Goal: Contribute content: Add original content to the website for others to see

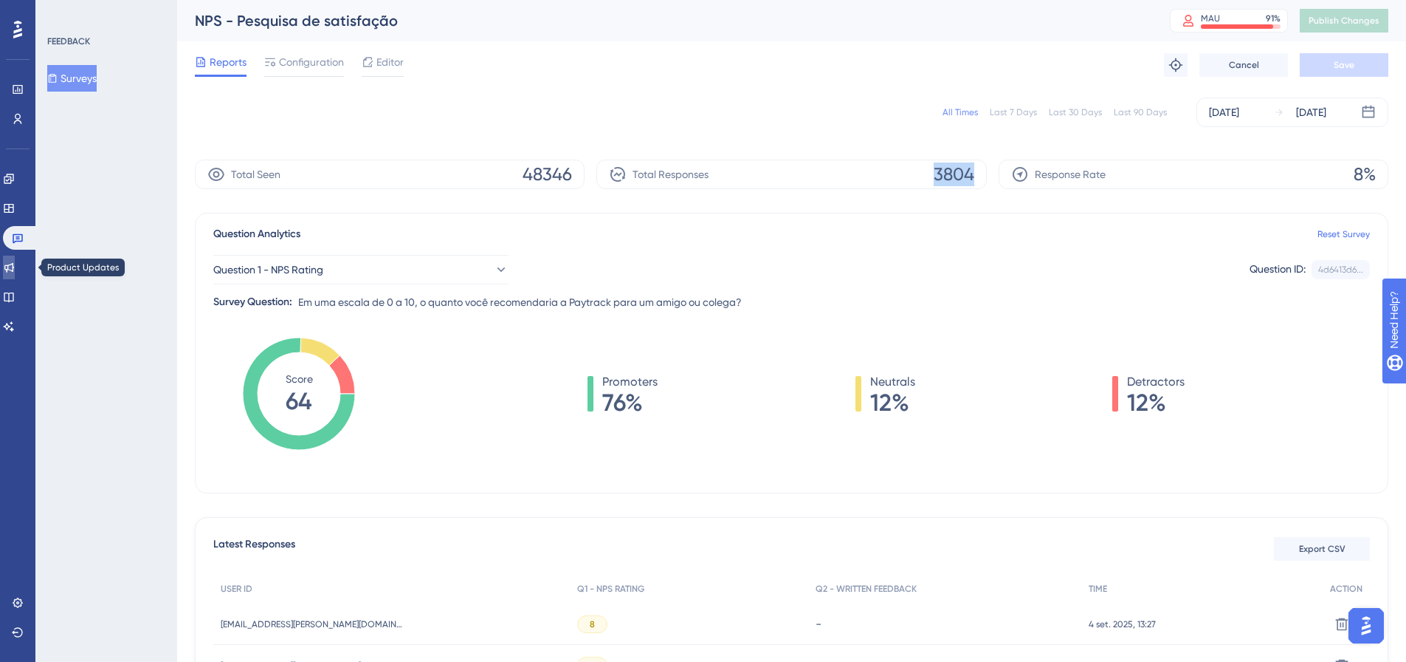
click at [15, 267] on link at bounding box center [9, 267] width 12 height 24
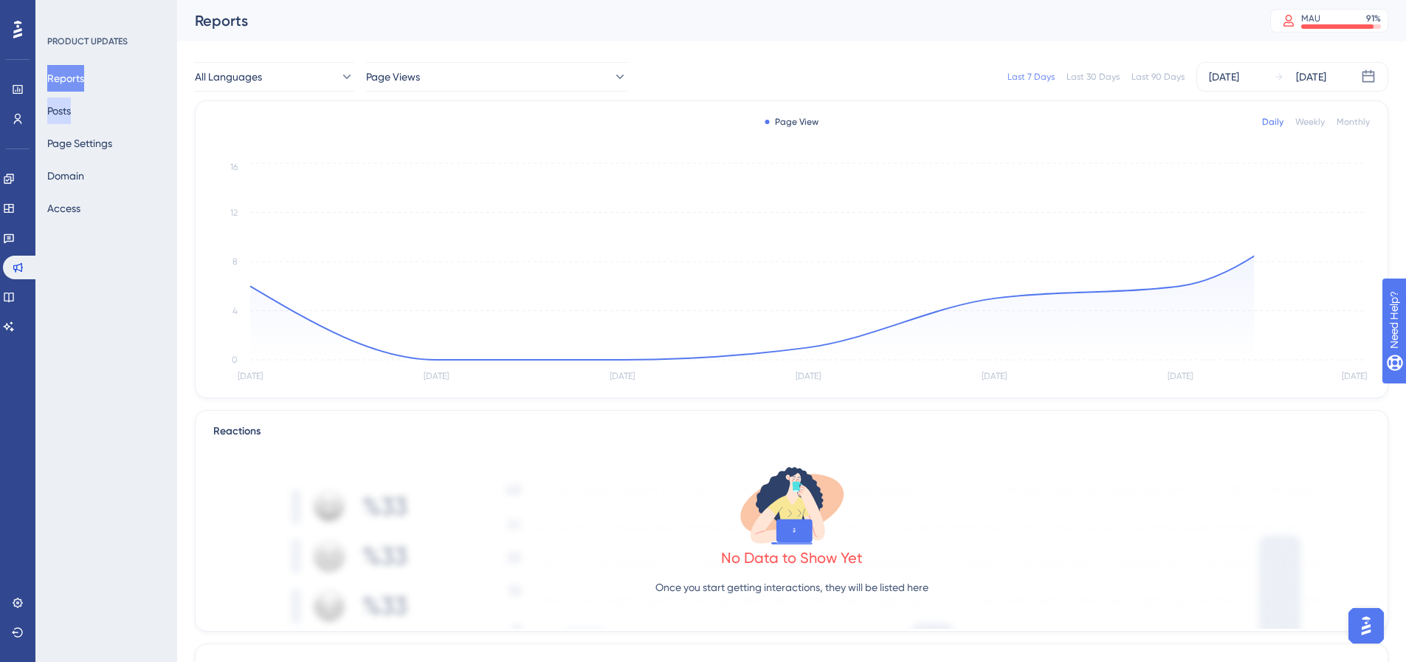
click at [71, 111] on button "Posts" at bounding box center [59, 110] width 24 height 27
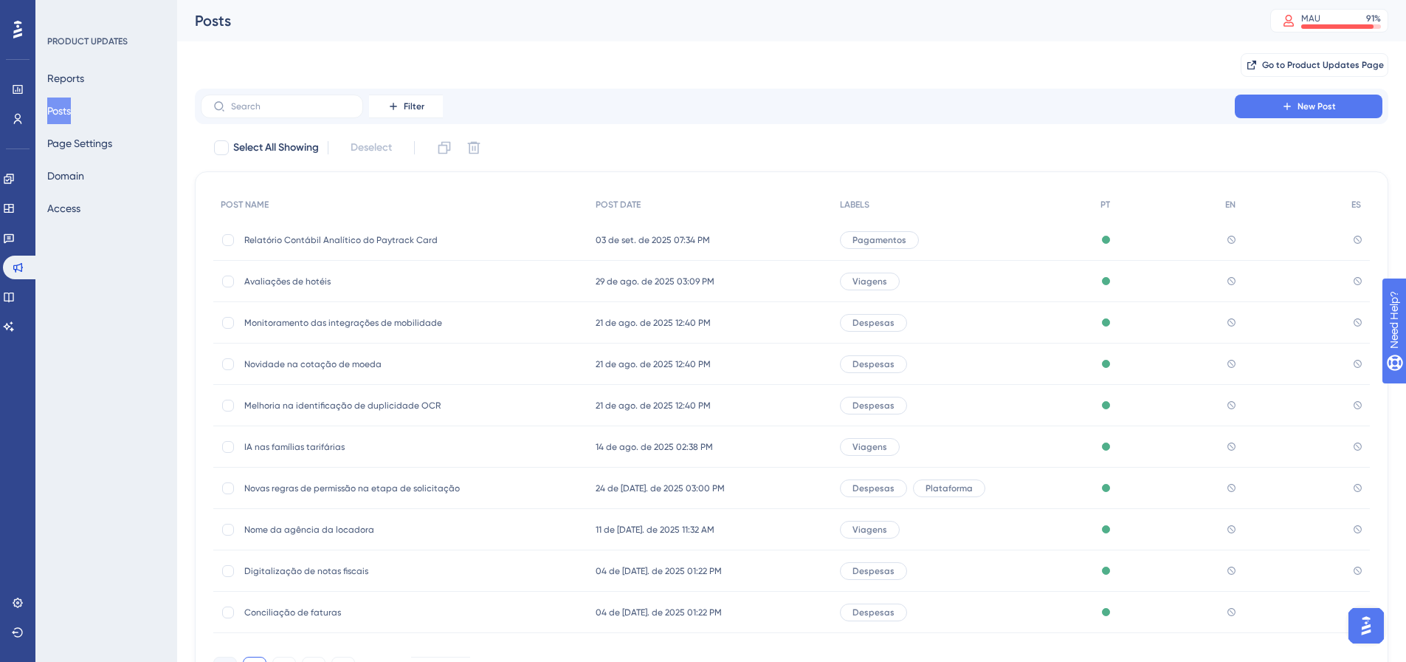
click at [482, 243] on div "Relatório Contábil Analítico do Paytrack Card Relatório Contábil Analítico do P…" at bounding box center [400, 239] width 375 height 41
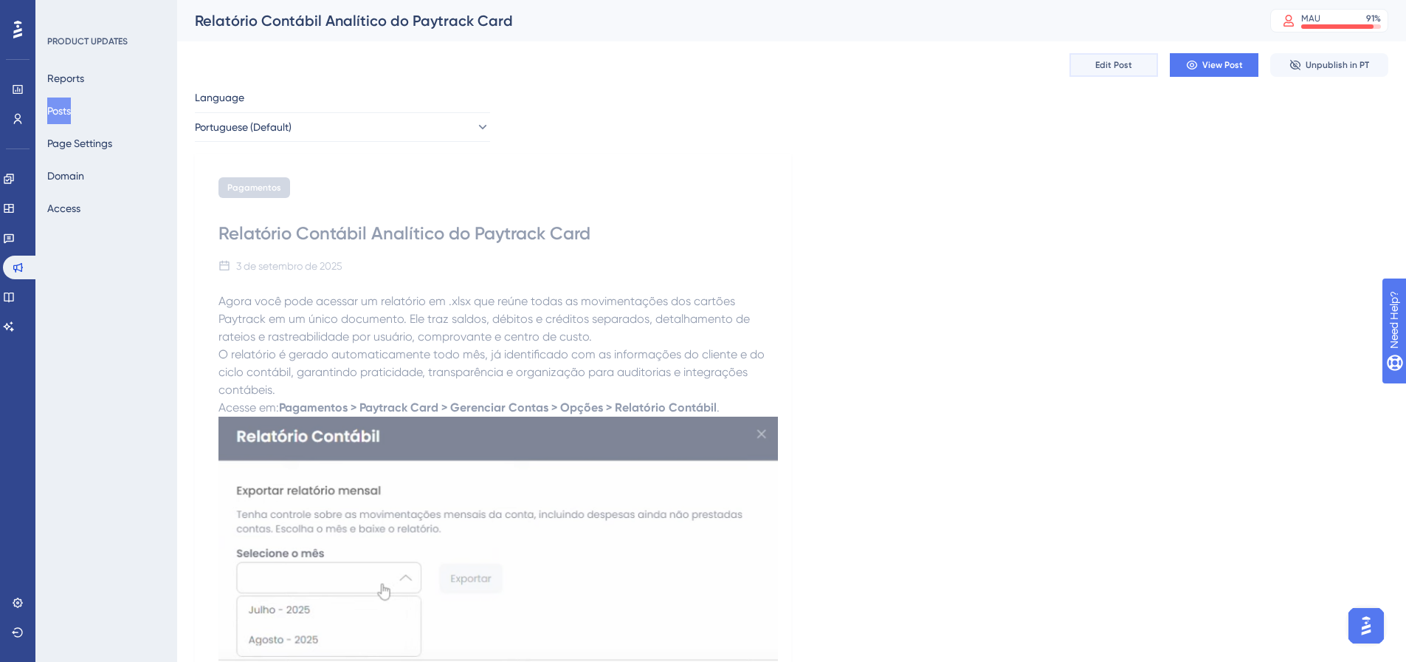
click at [1112, 68] on span "Edit Post" at bounding box center [1114, 65] width 37 height 12
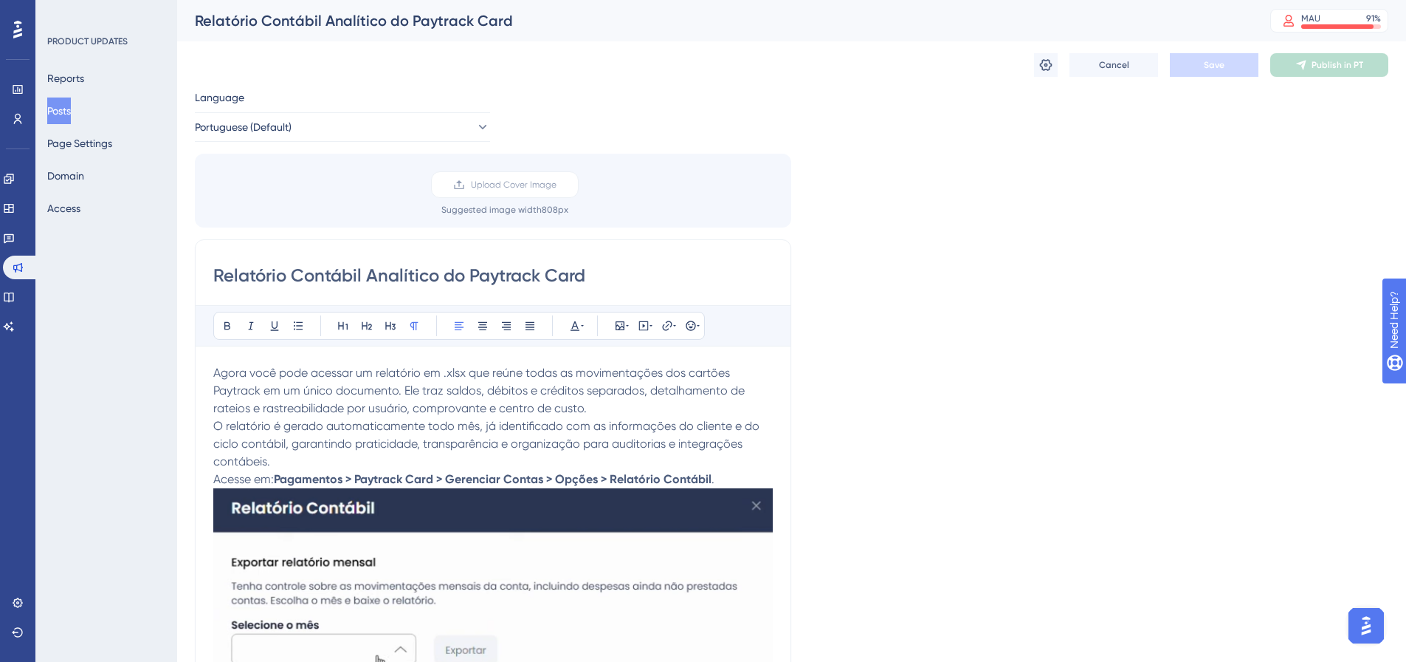
click at [732, 475] on p "Acesse em: Pagamentos > Paytrack Card > Gerenciar Contas > Opções > Relatório C…" at bounding box center [493, 479] width 560 height 18
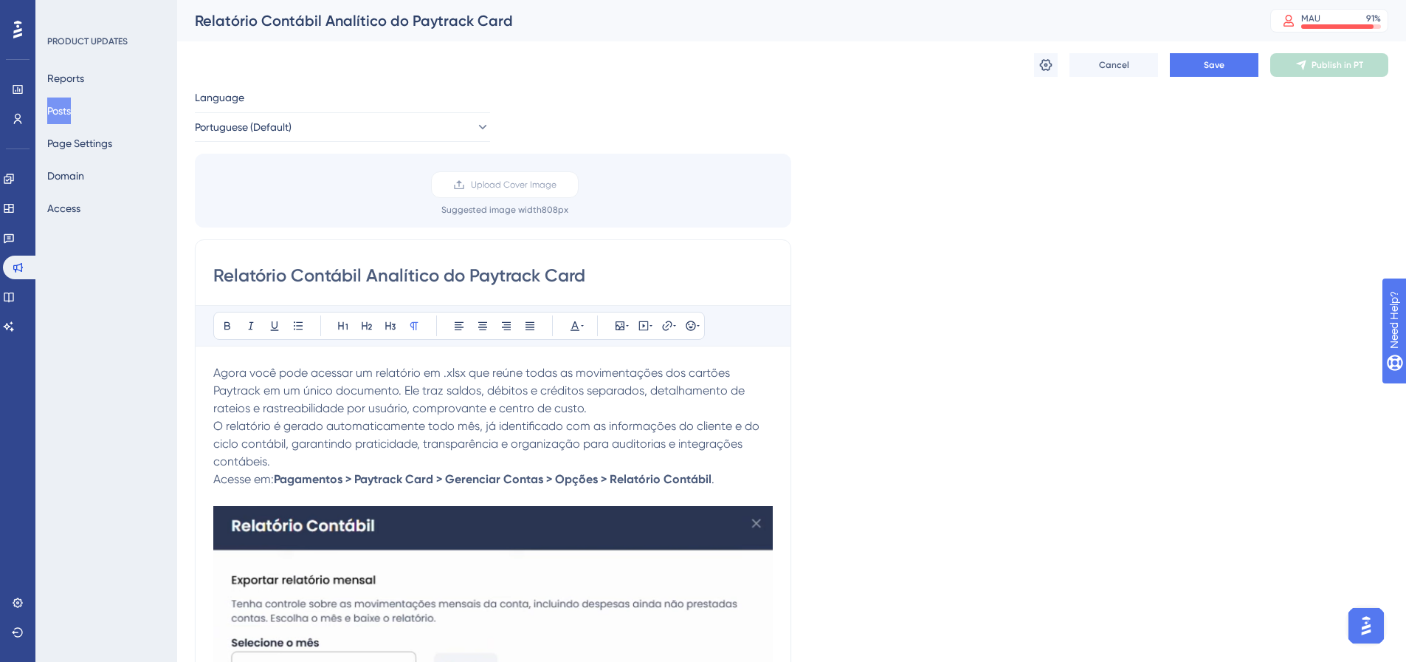
click at [733, 477] on p "Acesse em: Pagamentos > Paytrack Card > Gerenciar Contas > Opções > Relatório C…" at bounding box center [493, 479] width 560 height 18
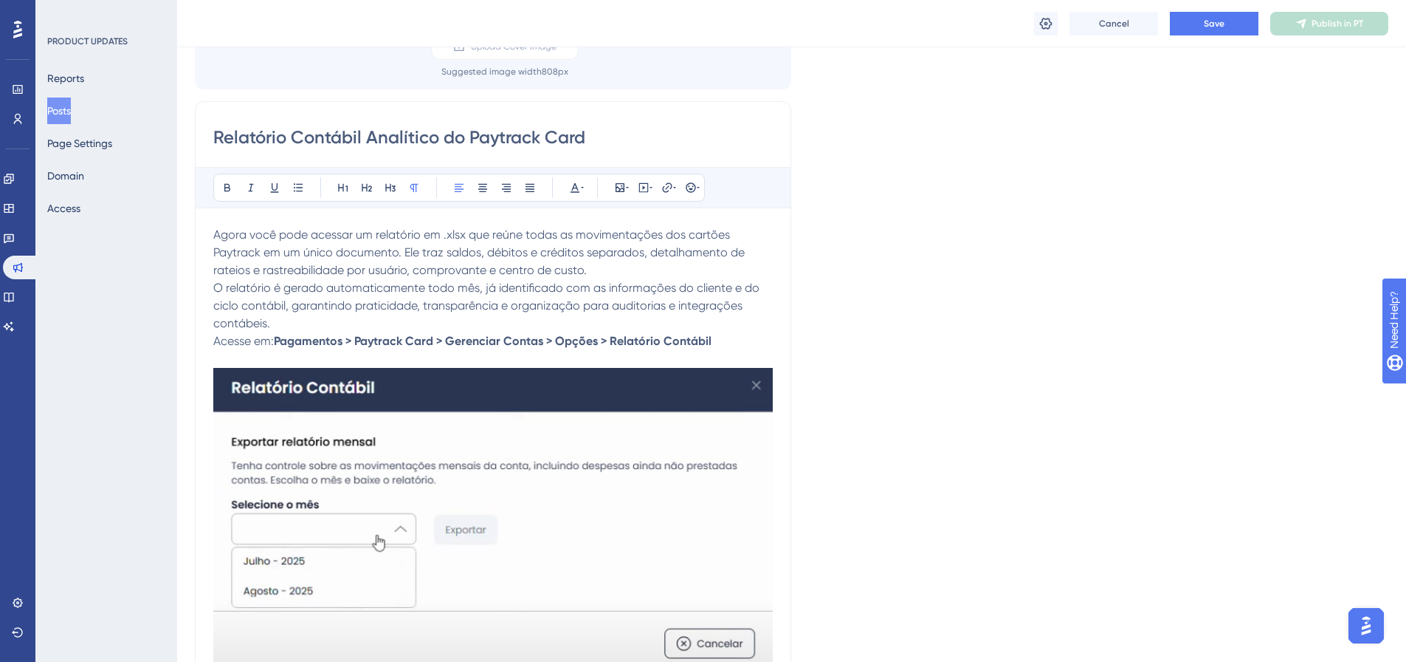
scroll to position [148, 0]
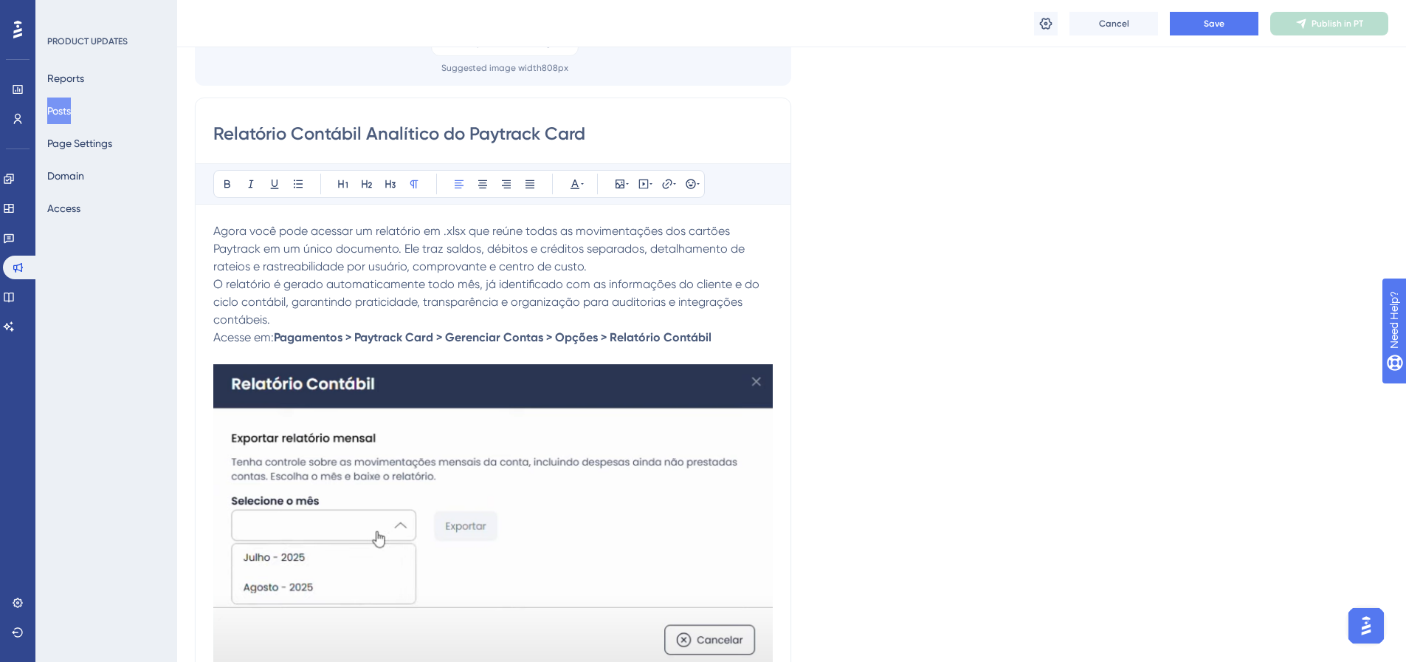
click at [289, 326] on p "O relatório é gerado automaticamente todo mês, já identificado com as informaçõ…" at bounding box center [493, 301] width 560 height 53
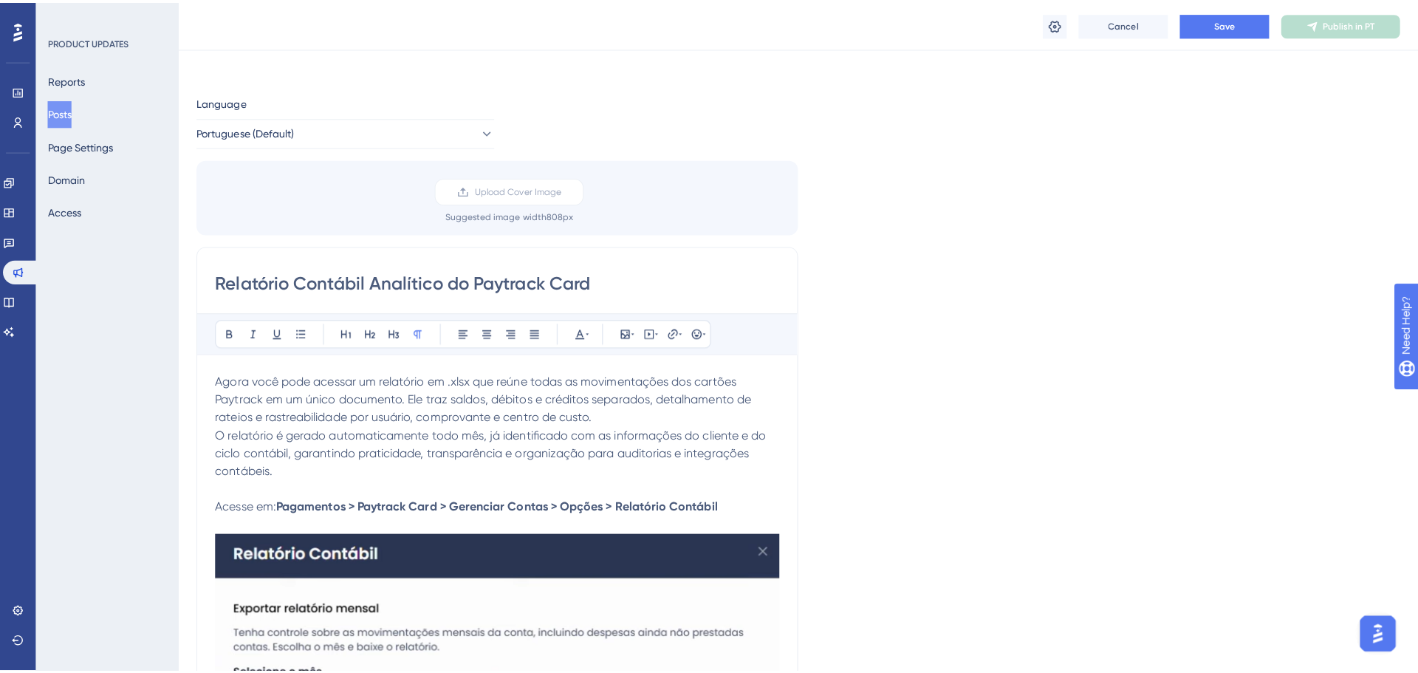
scroll to position [0, 0]
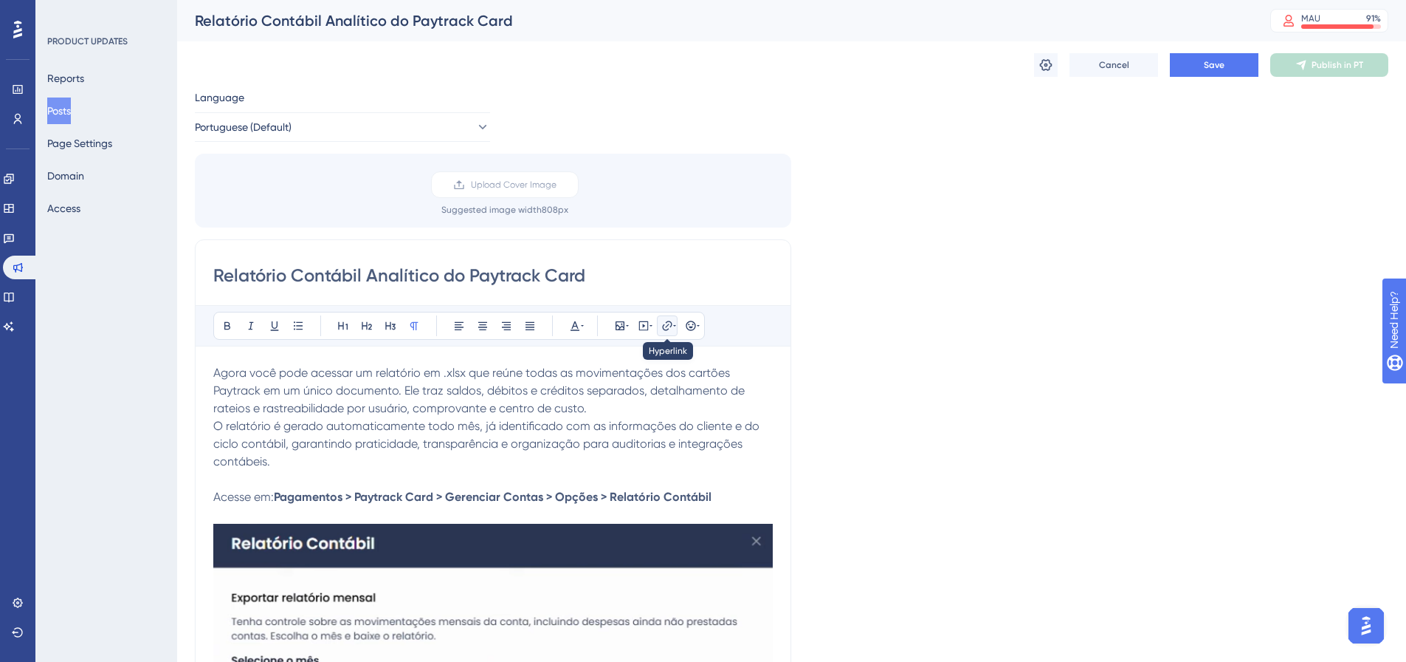
click at [667, 325] on icon at bounding box center [668, 326] width 12 height 12
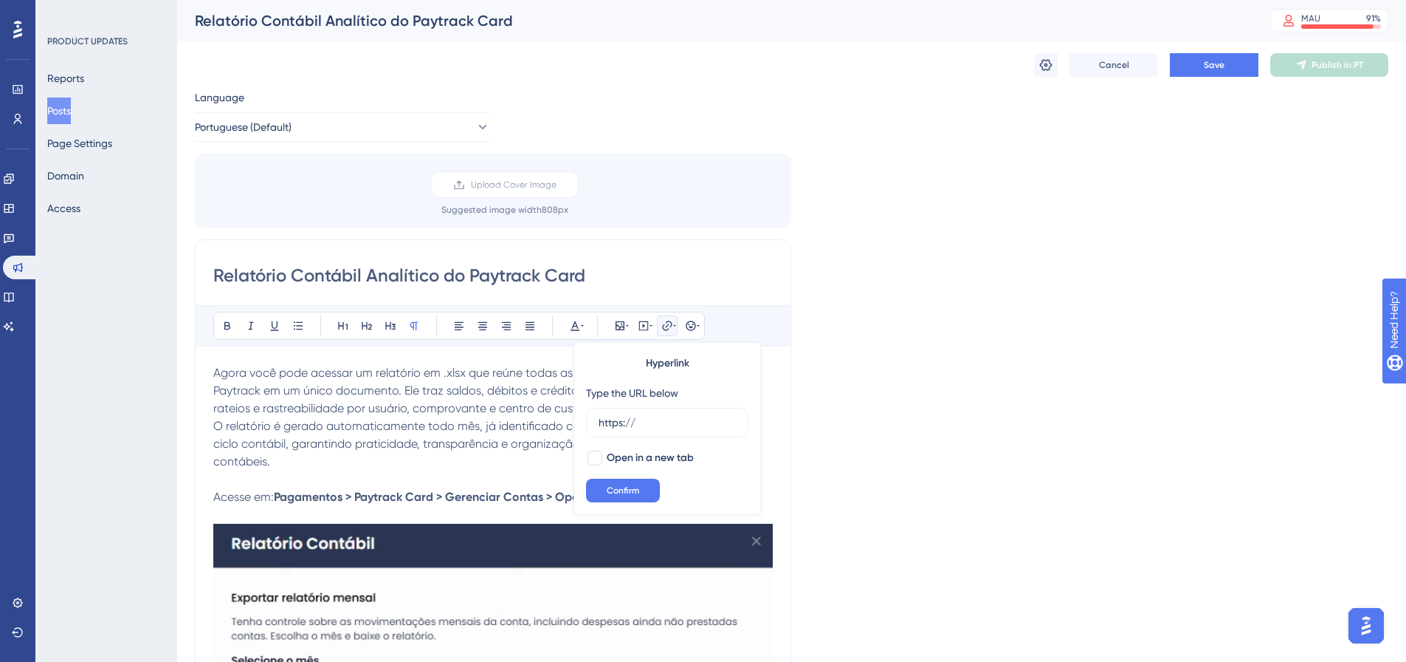
click at [673, 326] on icon at bounding box center [674, 326] width 3 height 12
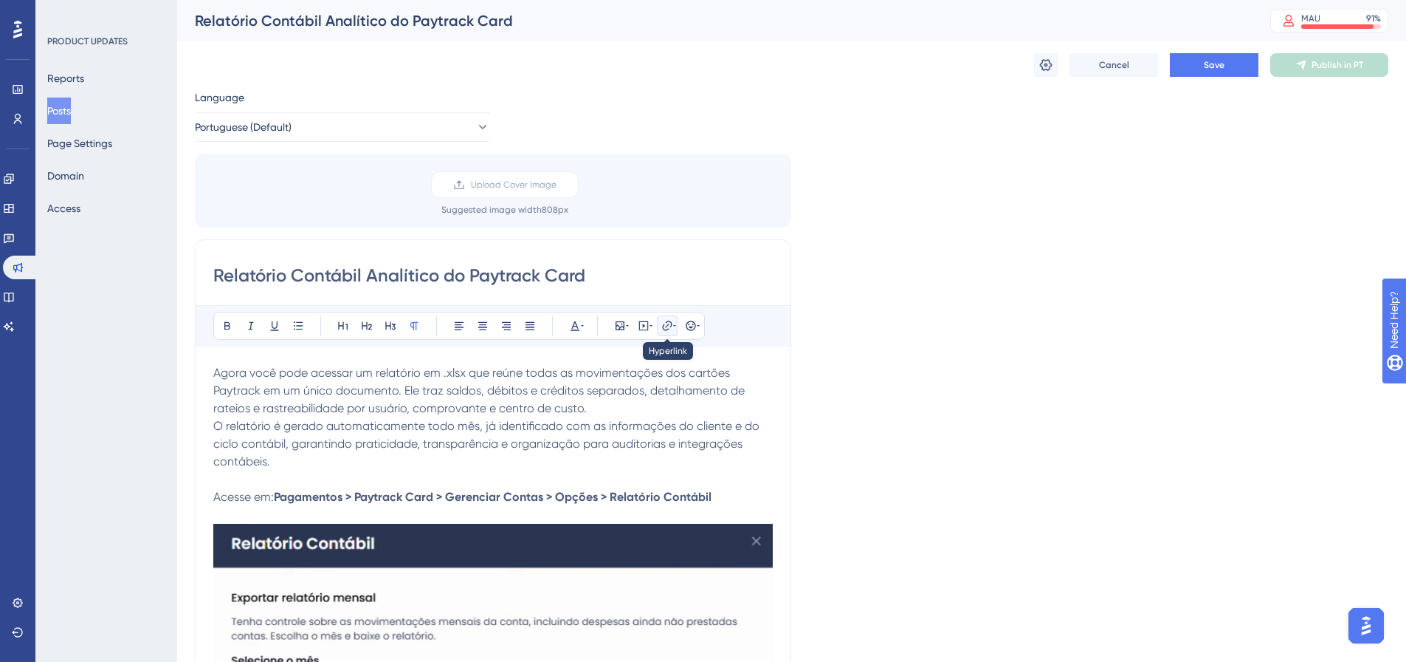
click at [673, 326] on icon at bounding box center [674, 326] width 3 height 12
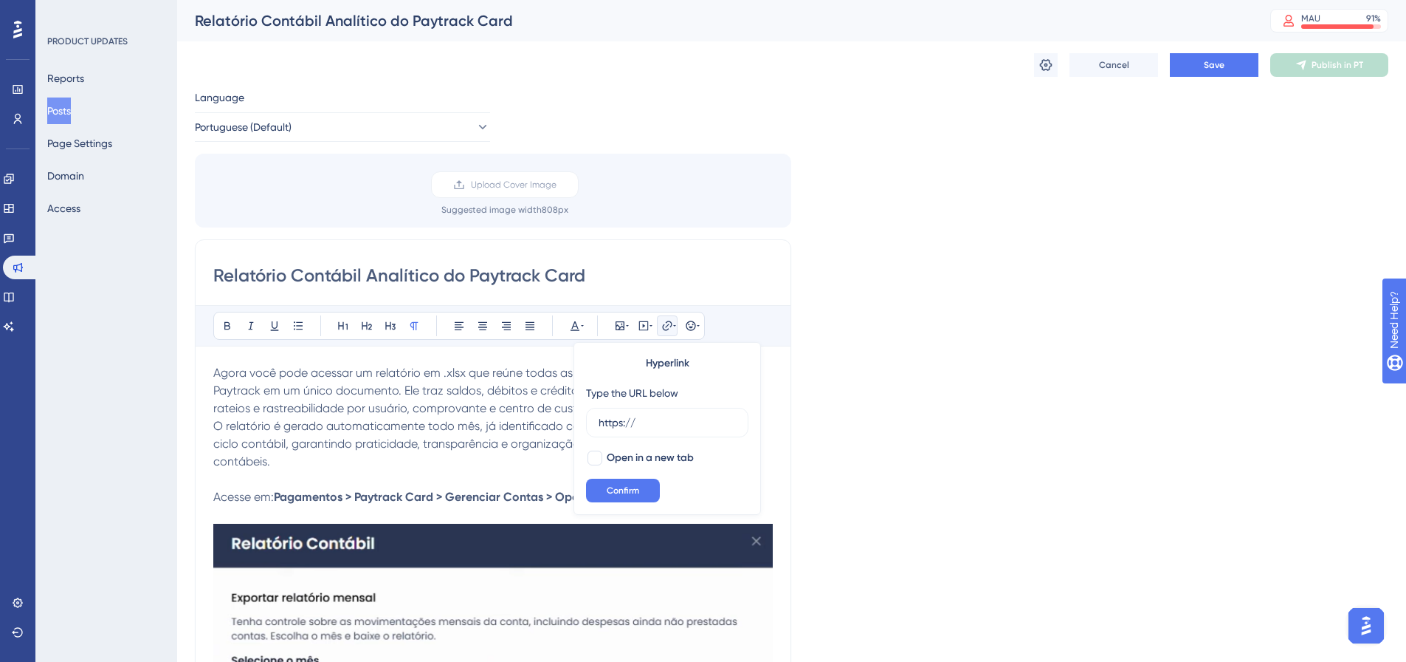
click at [897, 357] on div "Language Portuguese (Default) Upload Cover Image Suggested image width 808 px R…" at bounding box center [792, 528] width 1194 height 879
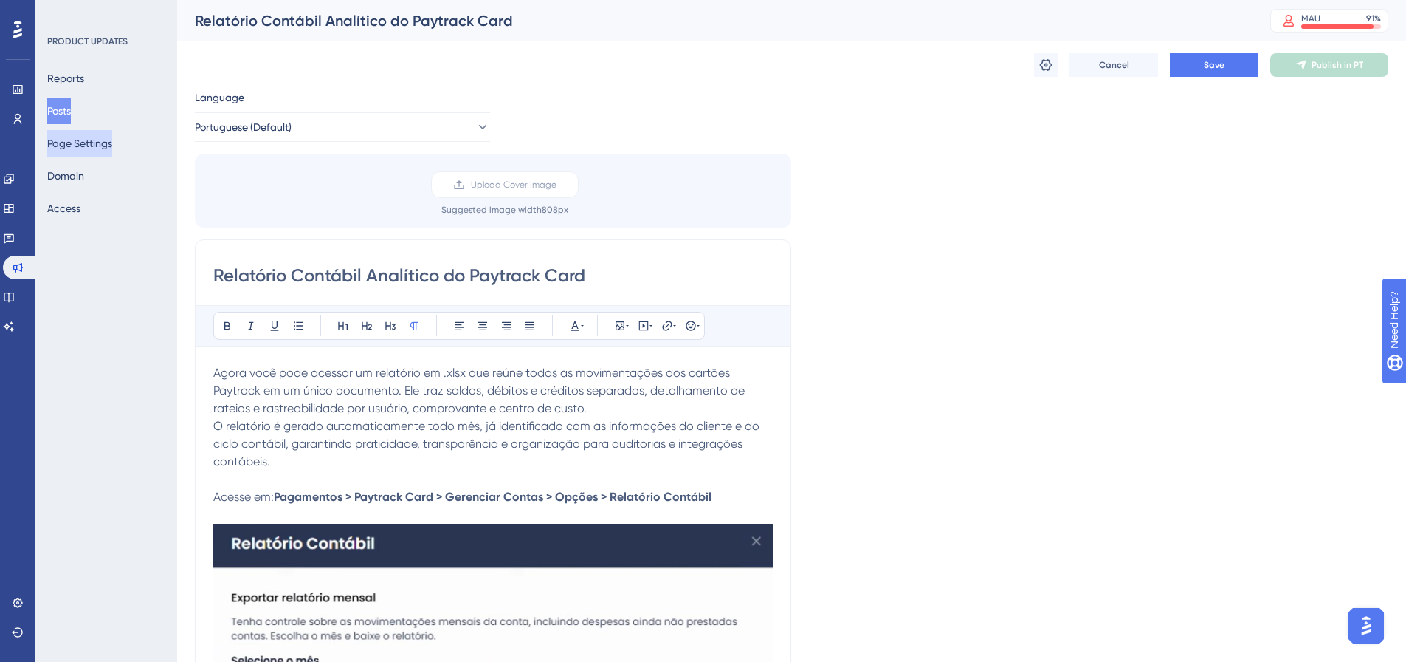
click at [61, 145] on button "Page Settings" at bounding box center [79, 143] width 65 height 27
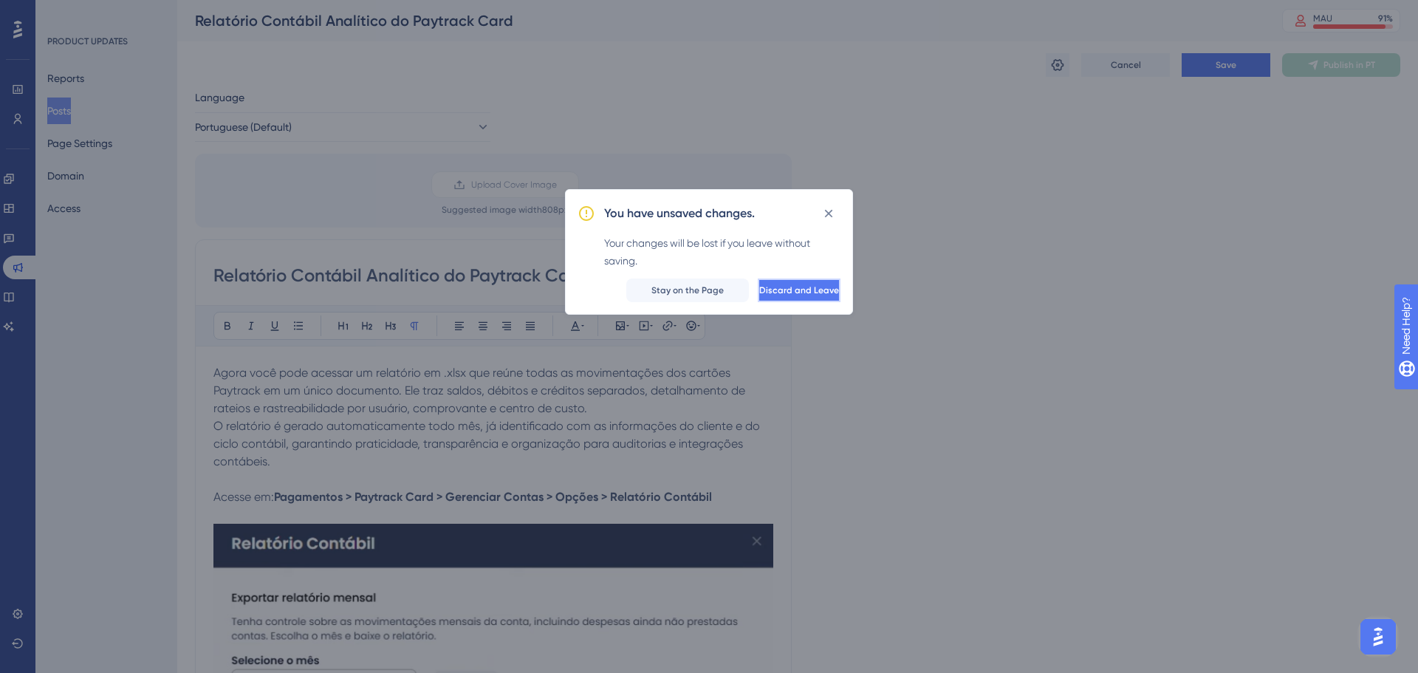
click at [759, 295] on span "Discard and Leave" at bounding box center [799, 290] width 80 height 12
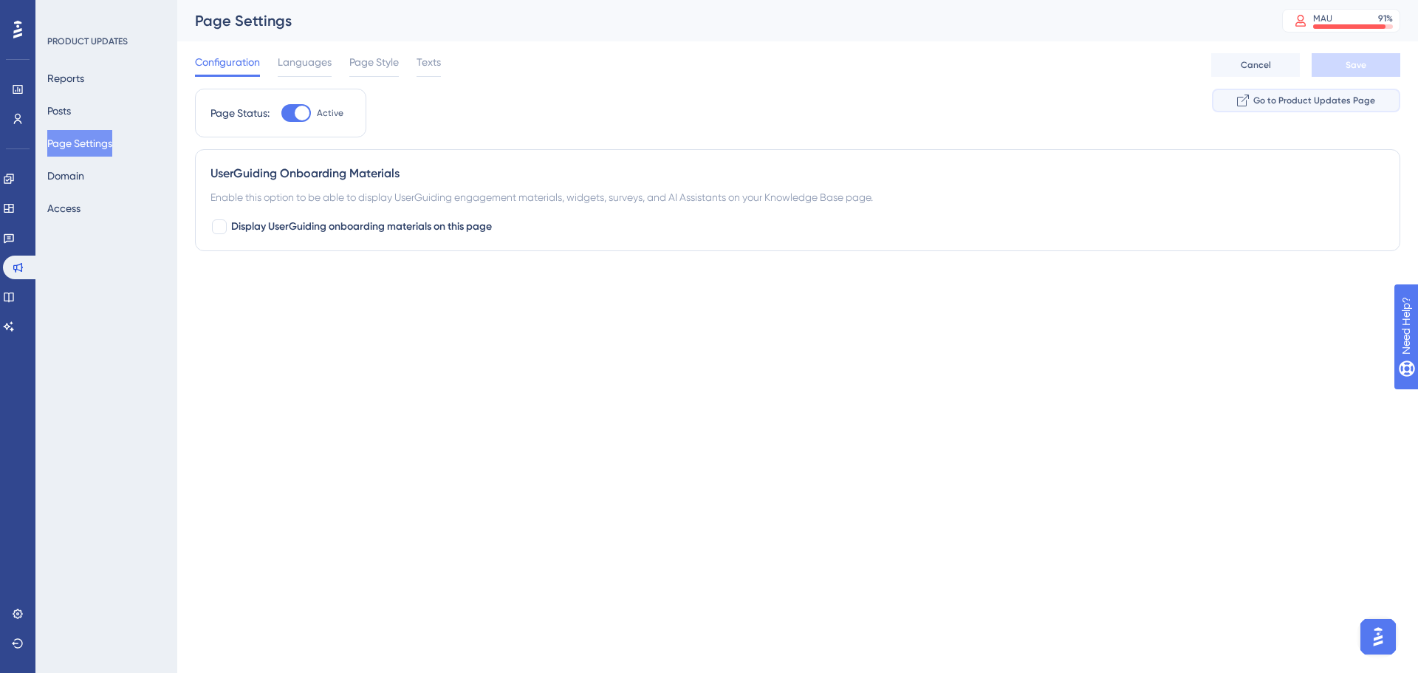
click at [1332, 100] on span "Go to Product Updates Page" at bounding box center [1314, 101] width 122 height 12
